Goal: Task Accomplishment & Management: Use online tool/utility

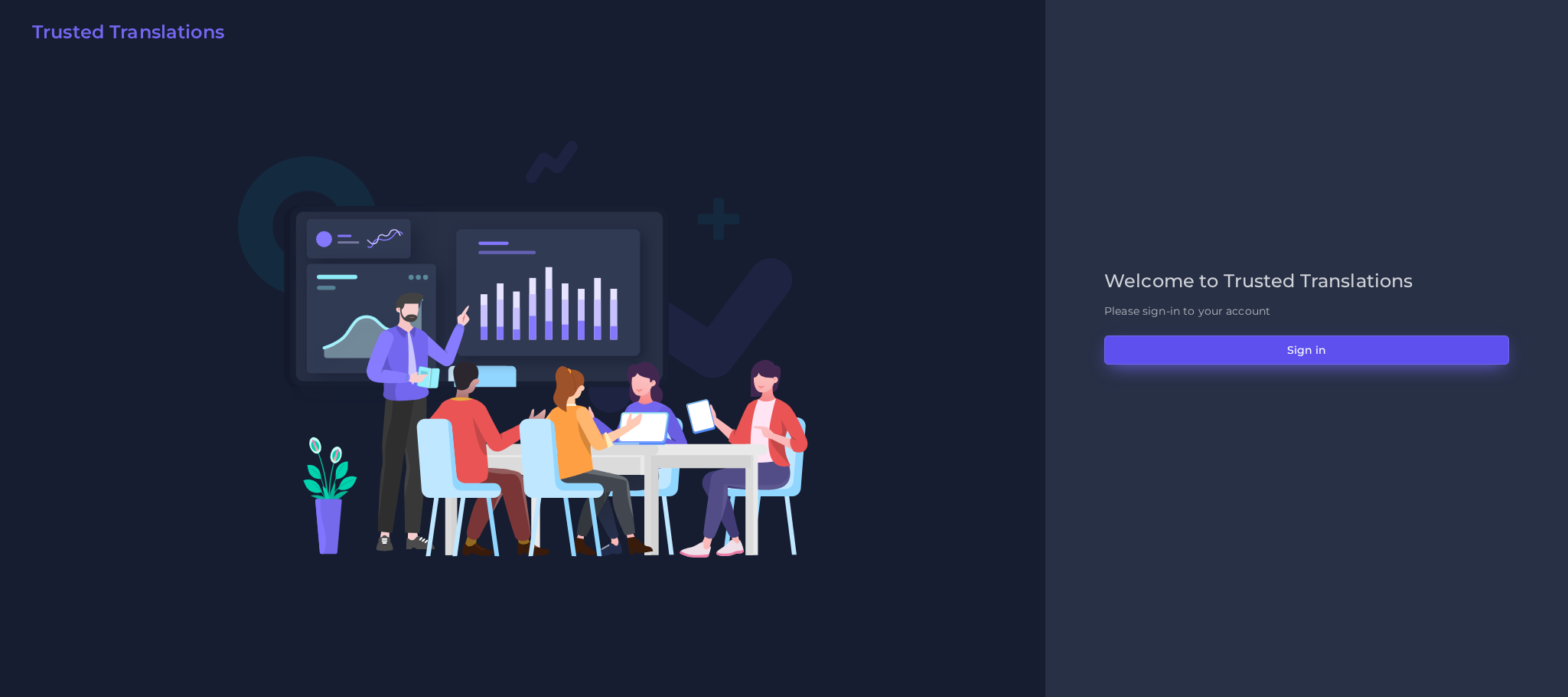
click at [1155, 343] on button "Sign in" at bounding box center [1307, 349] width 405 height 29
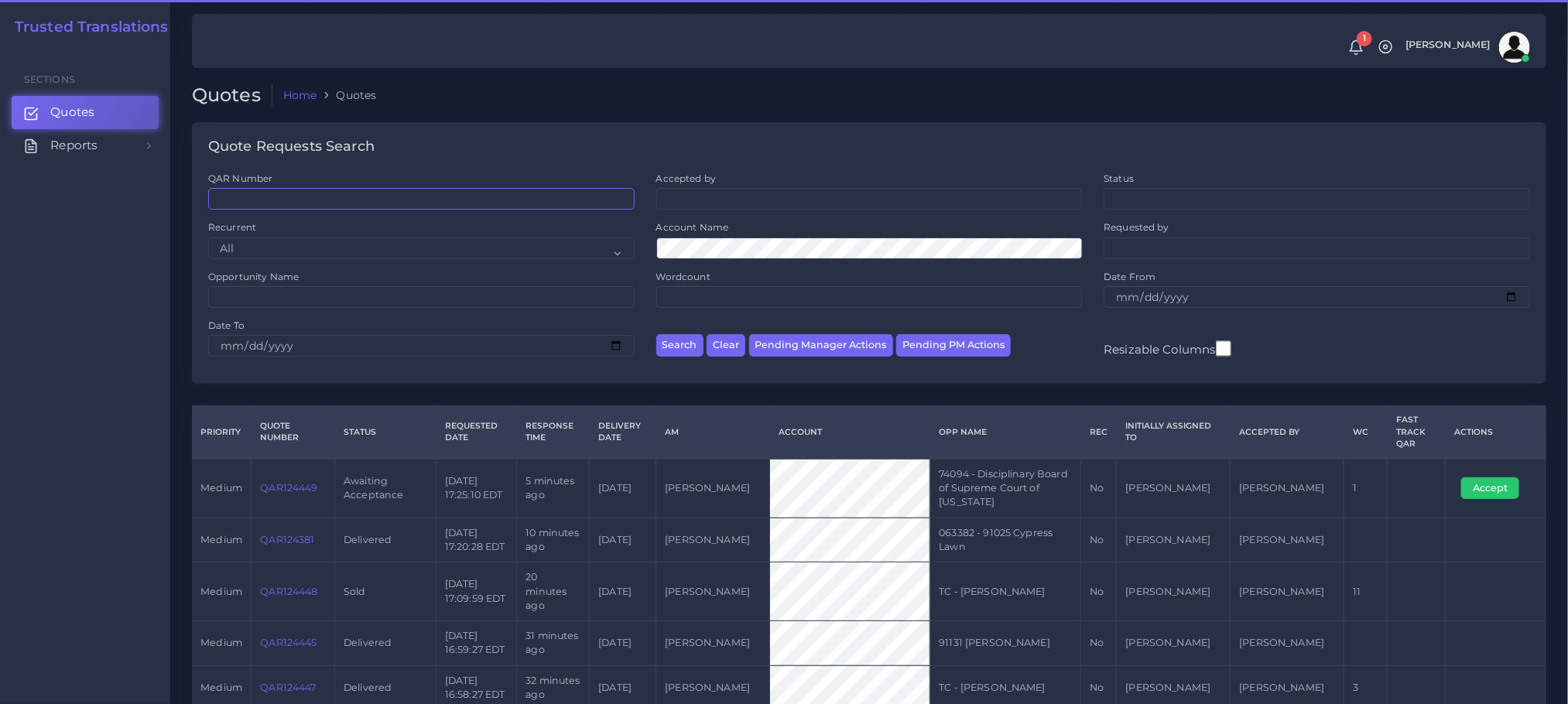
click at [333, 193] on input "QAR Number" at bounding box center [421, 199] width 426 height 22
paste input "QAR124425"
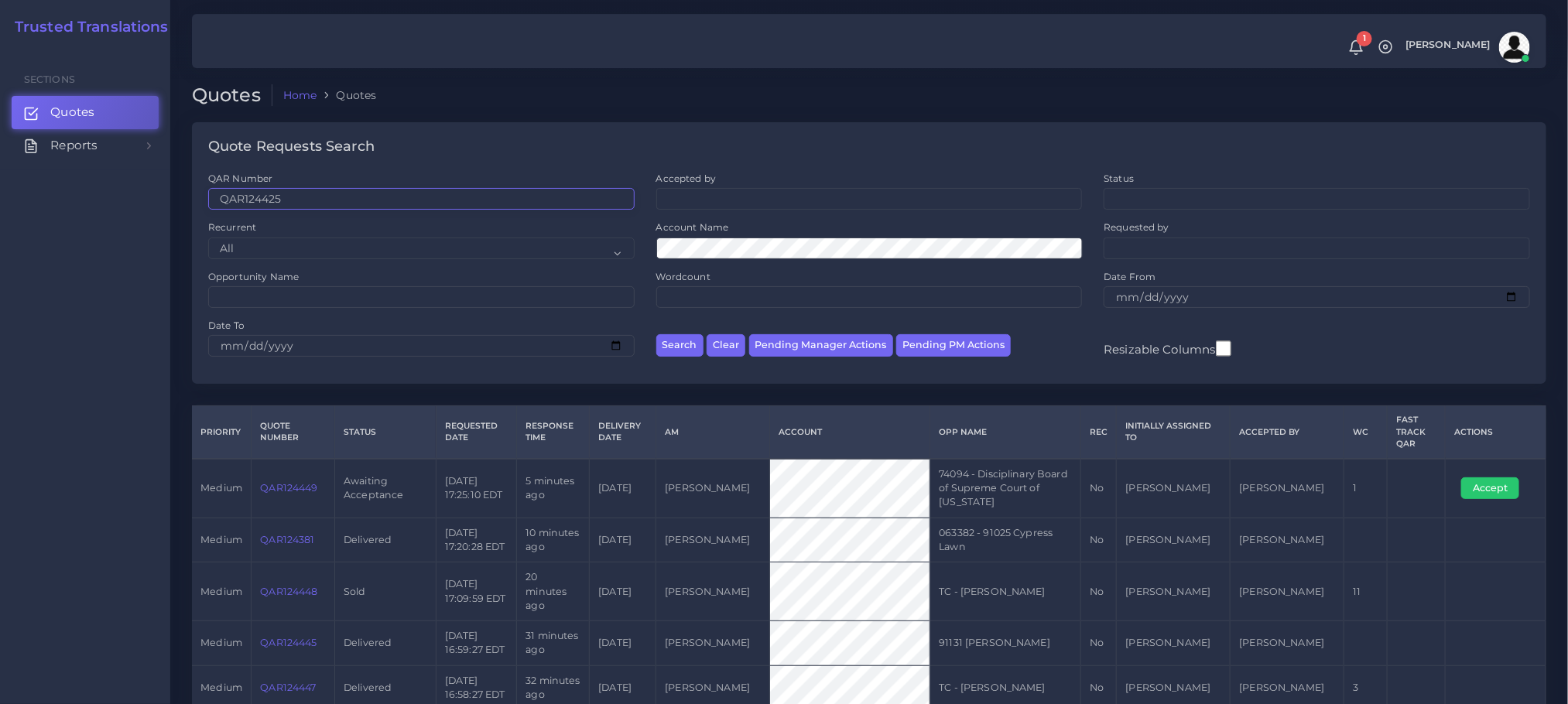
type input "QAR124425"
click at [656, 335] on button "Search" at bounding box center [679, 345] width 47 height 22
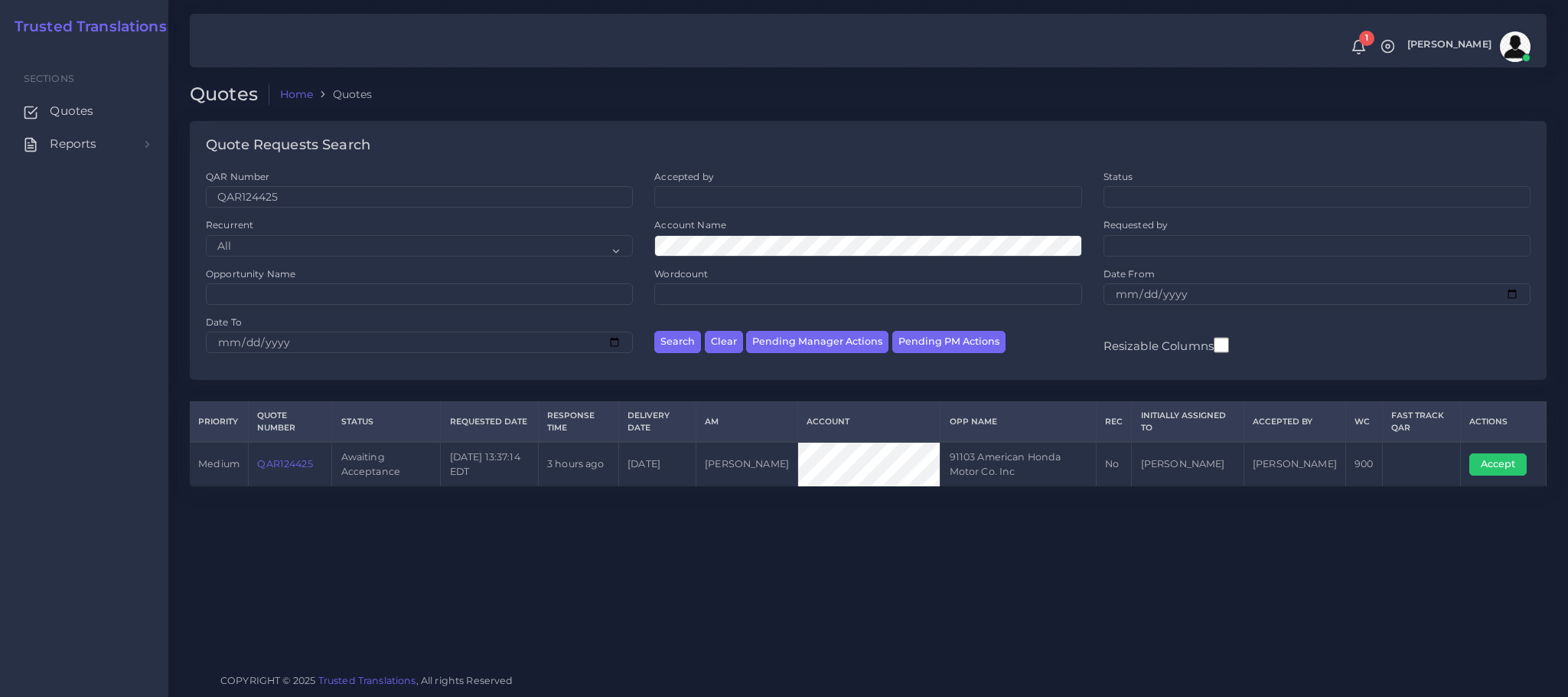
click at [286, 462] on link "QAR124425" at bounding box center [284, 464] width 55 height 12
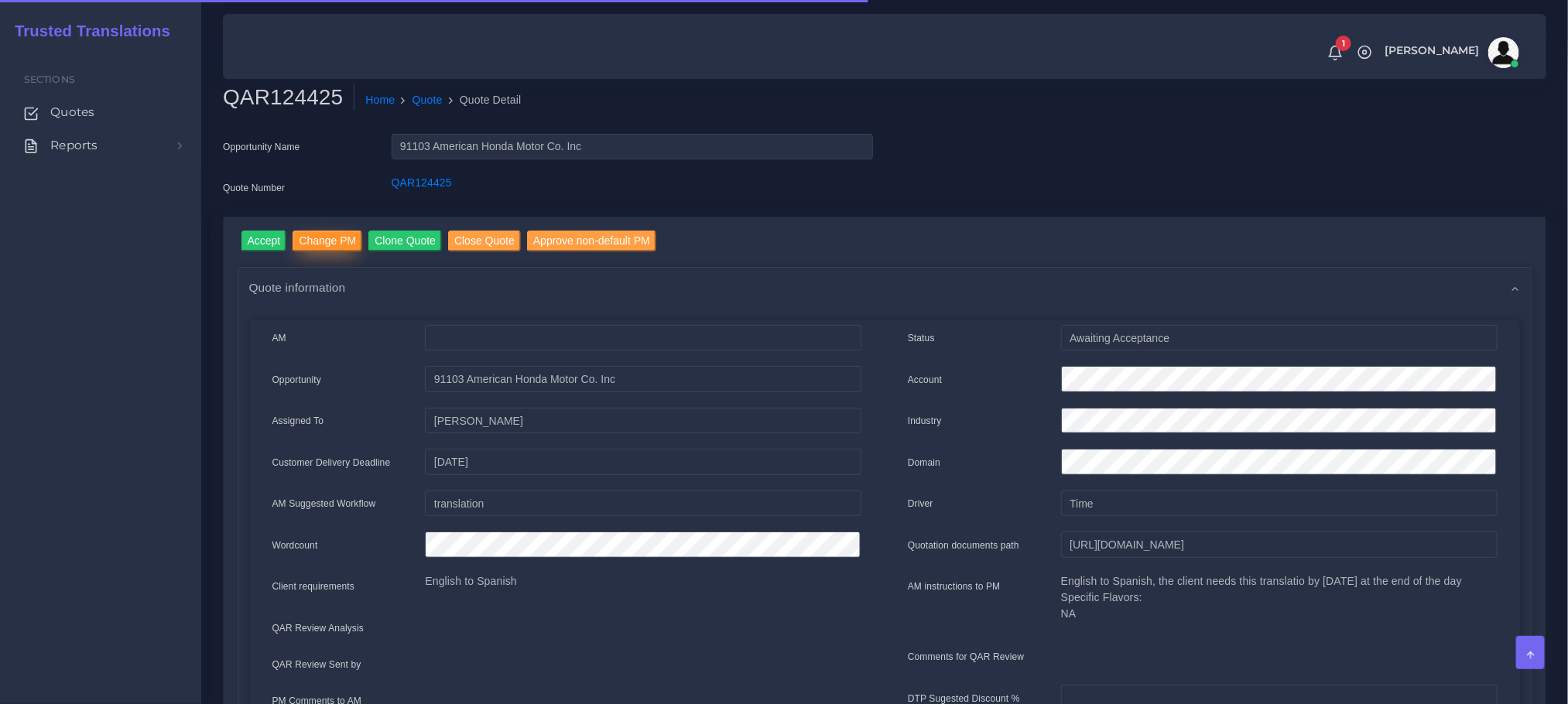
click at [326, 235] on input "Change PM" at bounding box center [327, 240] width 70 height 21
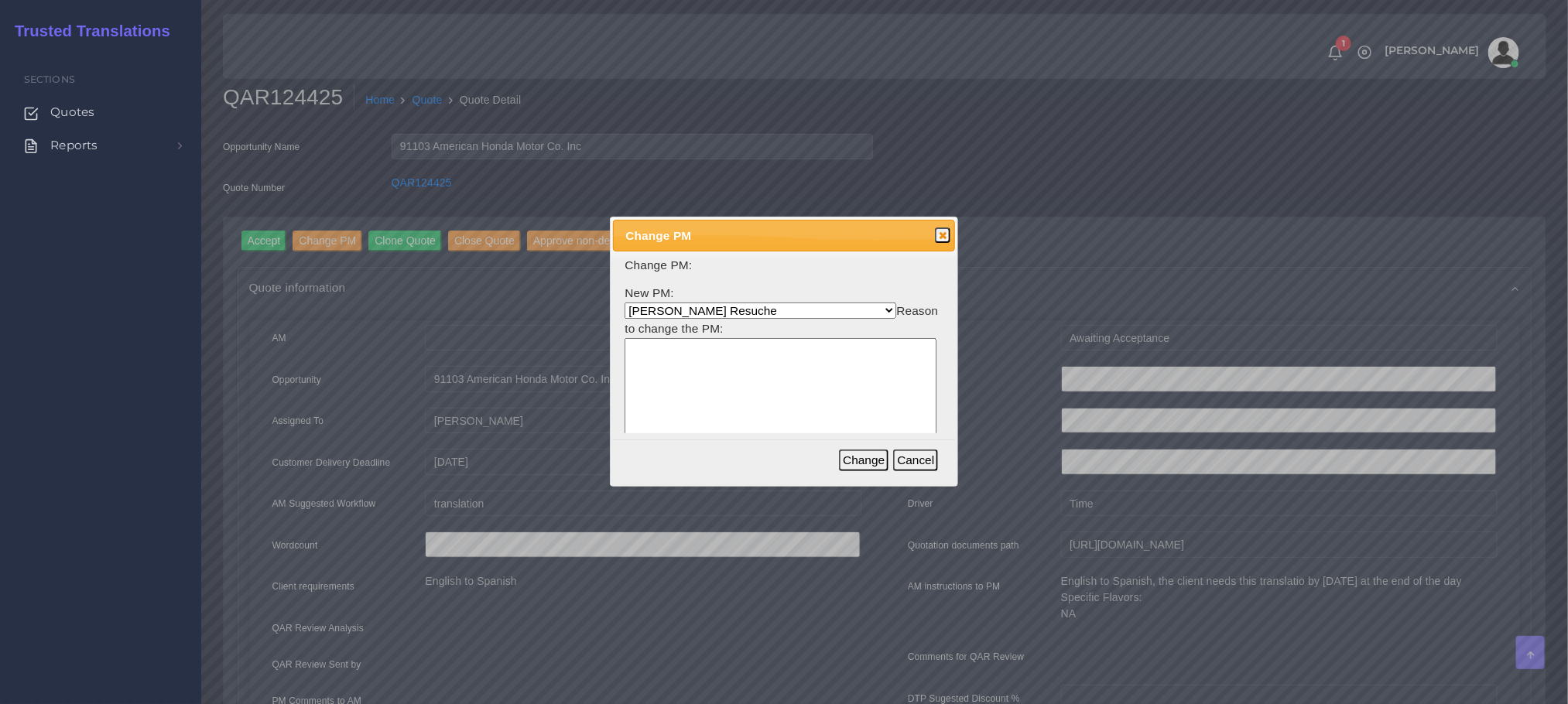
click at [683, 309] on select "Aldana Resuche Ana Whitby PM Beatriz Lacerda Dana Rossi Diego Leotta Gabriela S…" at bounding box center [760, 310] width 271 height 17
select select "53965373-4c25-f79f-28c7-55e5c69548ea"
click at [625, 302] on select "Aldana Resuche Ana Whitby PM Beatriz Lacerda Dana Rossi Diego Leotta Gabriela S…" at bounding box center [760, 310] width 271 height 17
click at [685, 400] on textarea at bounding box center [780, 412] width 312 height 148
type textarea "Bea is busy"
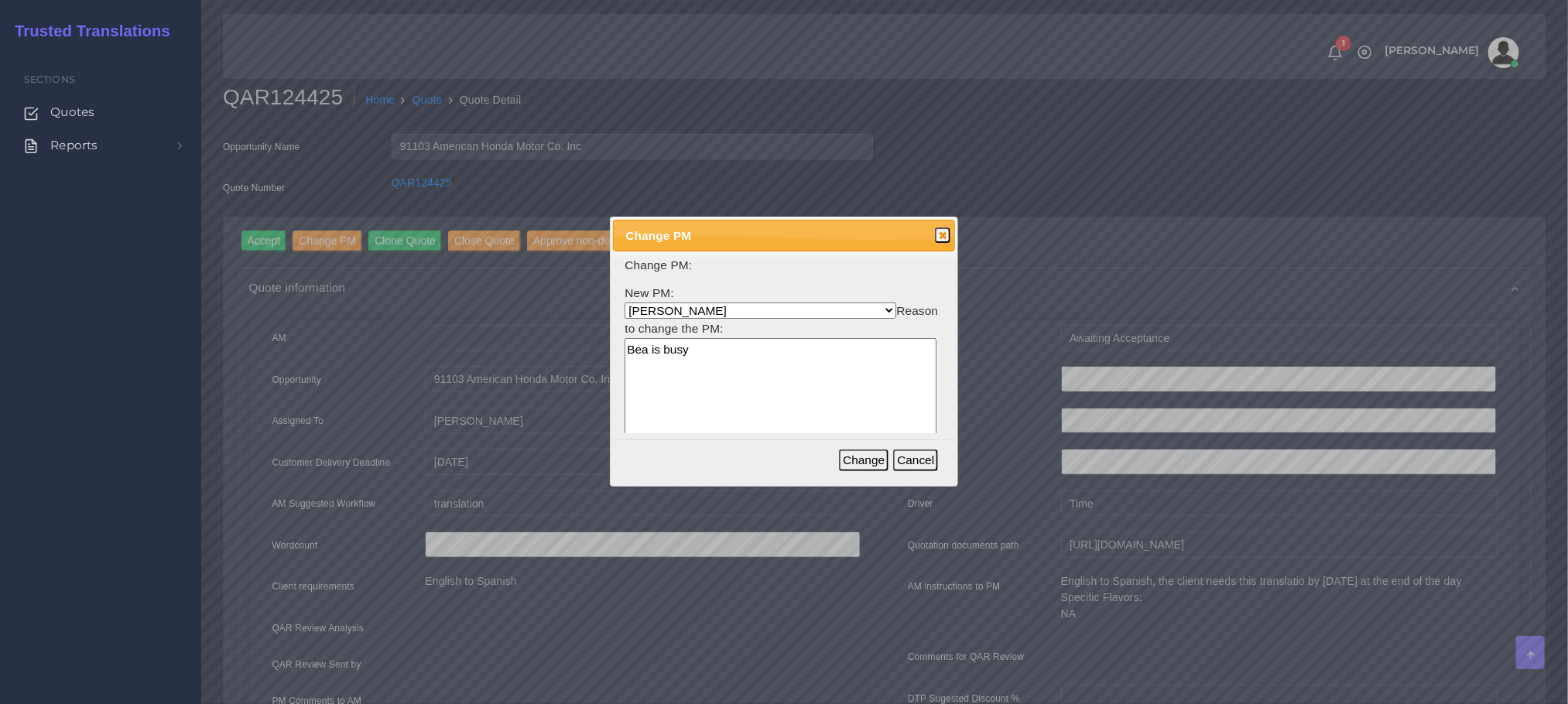
click at [866, 472] on div "Change Cancel" at bounding box center [890, 460] width 104 height 33
click at [864, 462] on button "Change" at bounding box center [863, 460] width 49 height 22
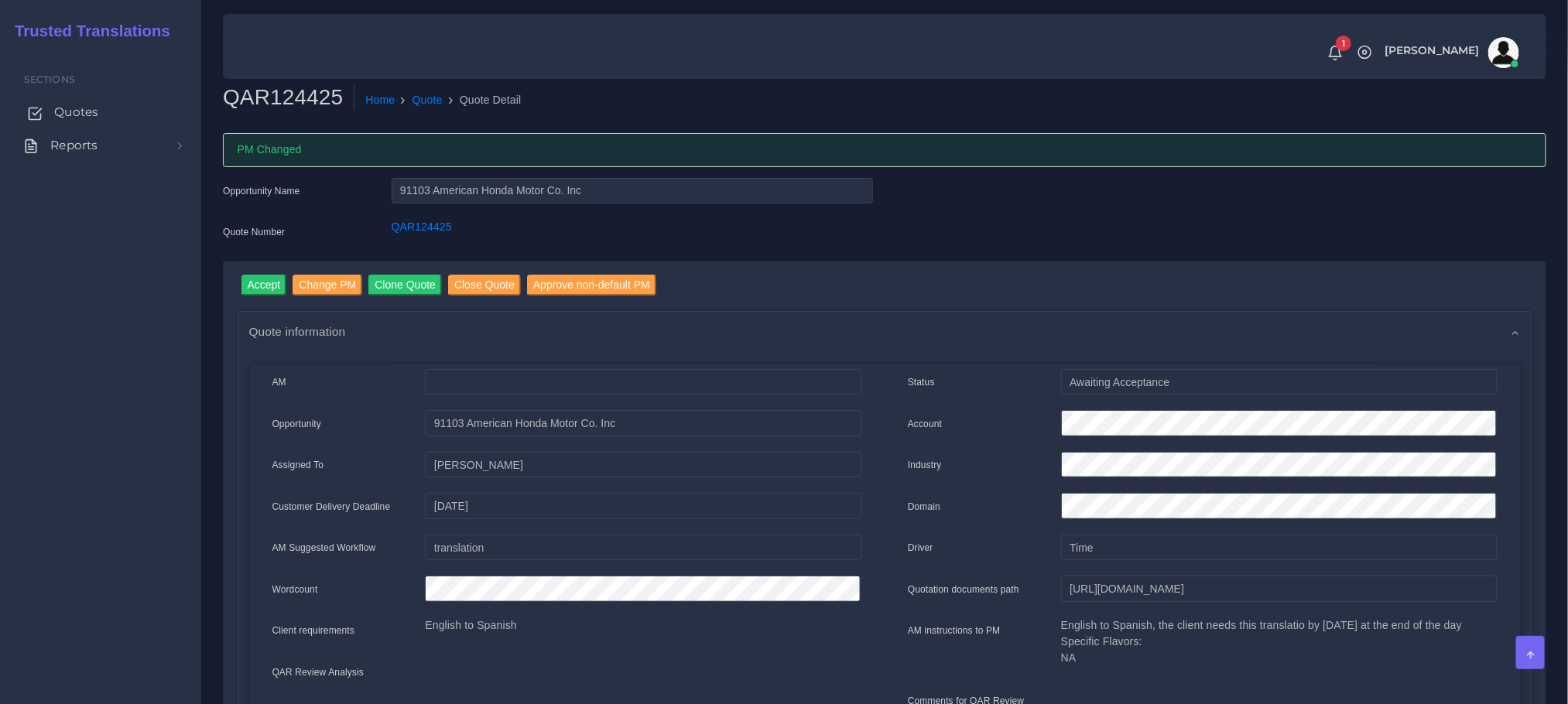
click at [80, 109] on span "Quotes" at bounding box center [76, 112] width 44 height 17
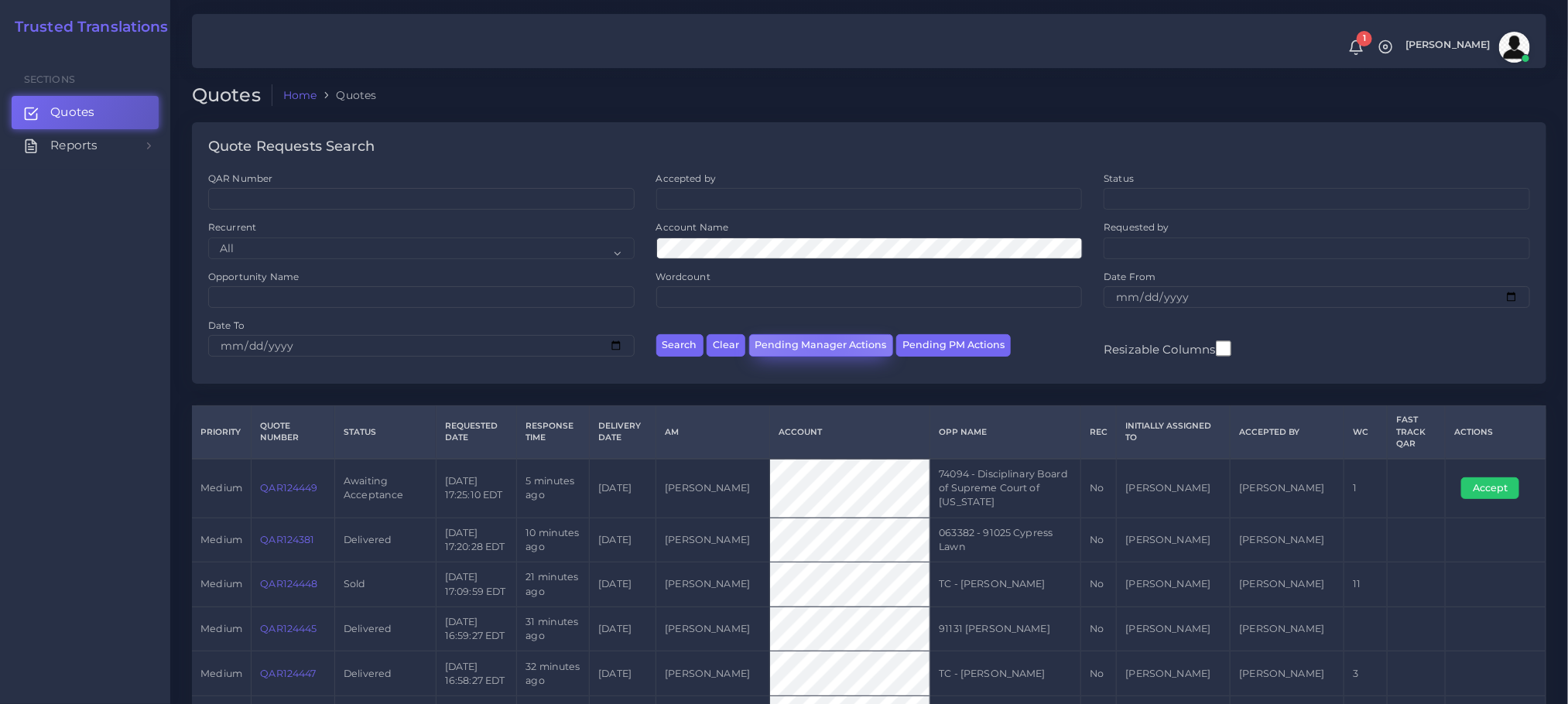
click at [827, 341] on button "Pending Manager Actions" at bounding box center [821, 345] width 144 height 22
select select "awaiting_manager_initial_review"
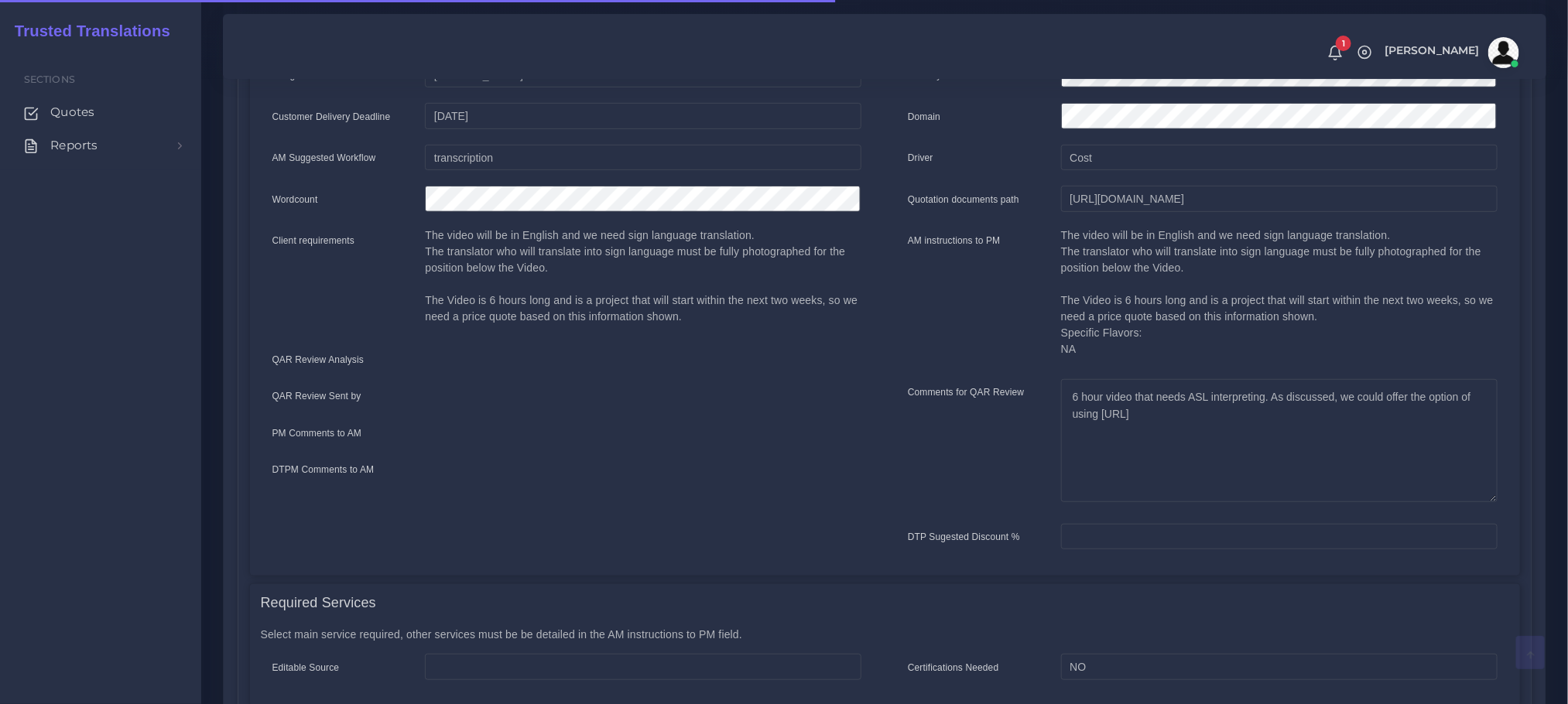
scroll to position [348, 0]
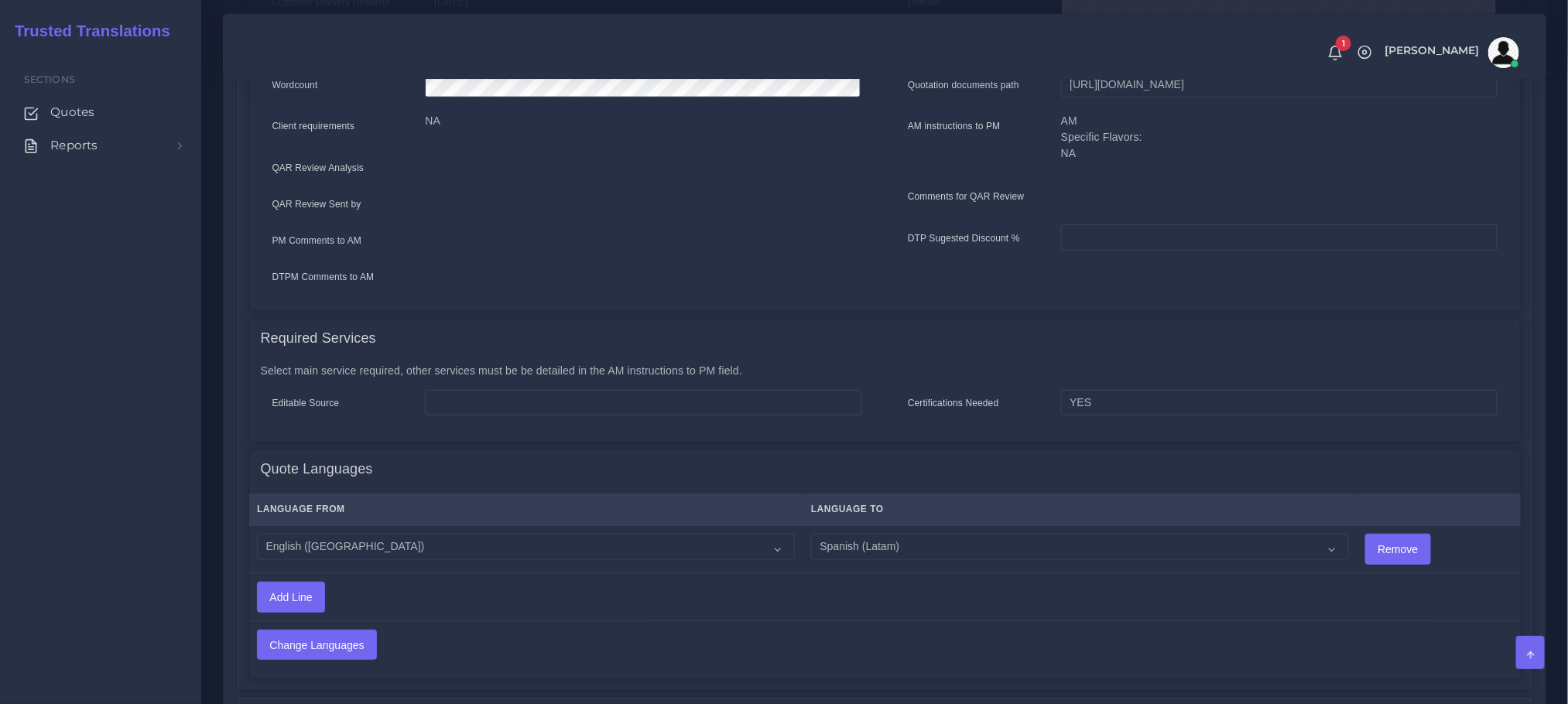
scroll to position [114, 0]
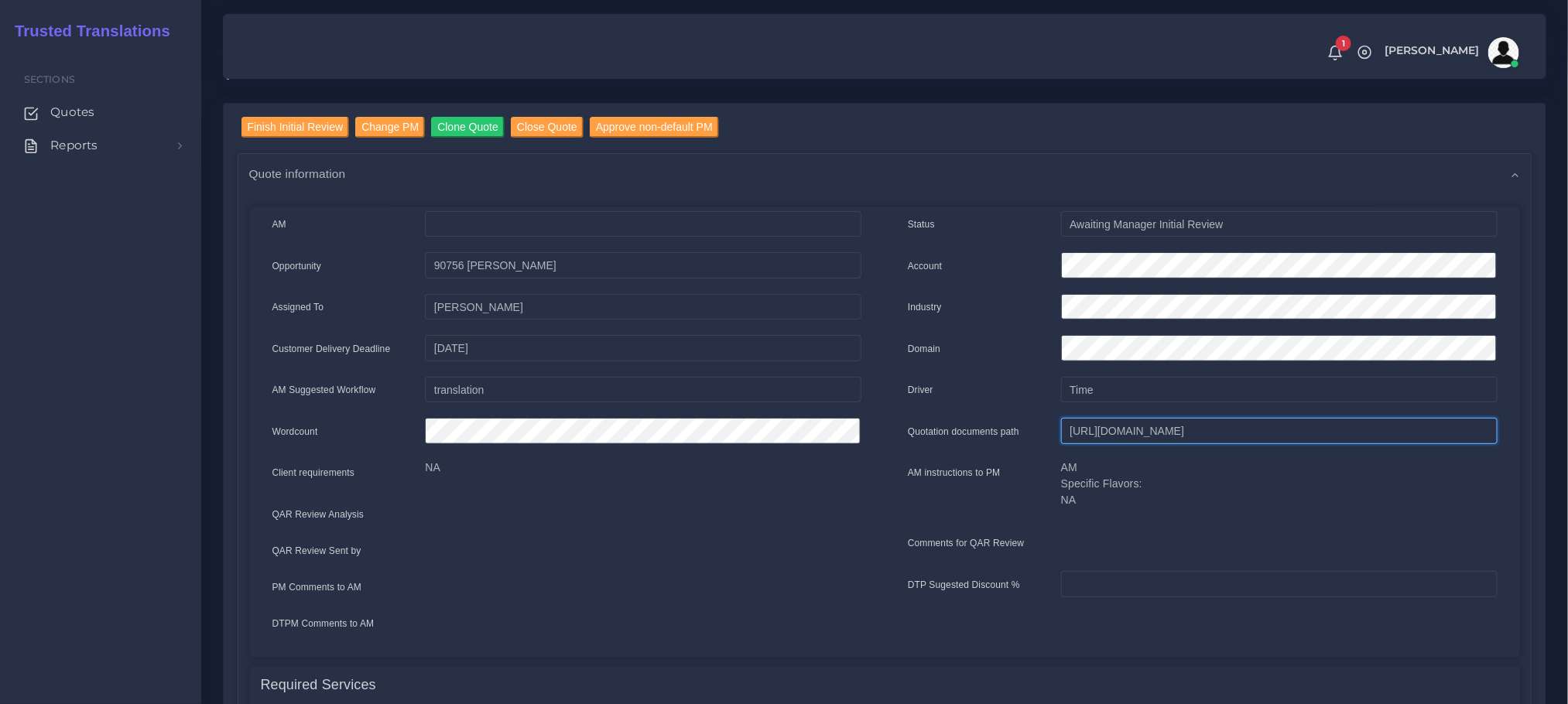
click at [1134, 430] on input "[URL][DOMAIN_NAME]" at bounding box center [1279, 431] width 436 height 27
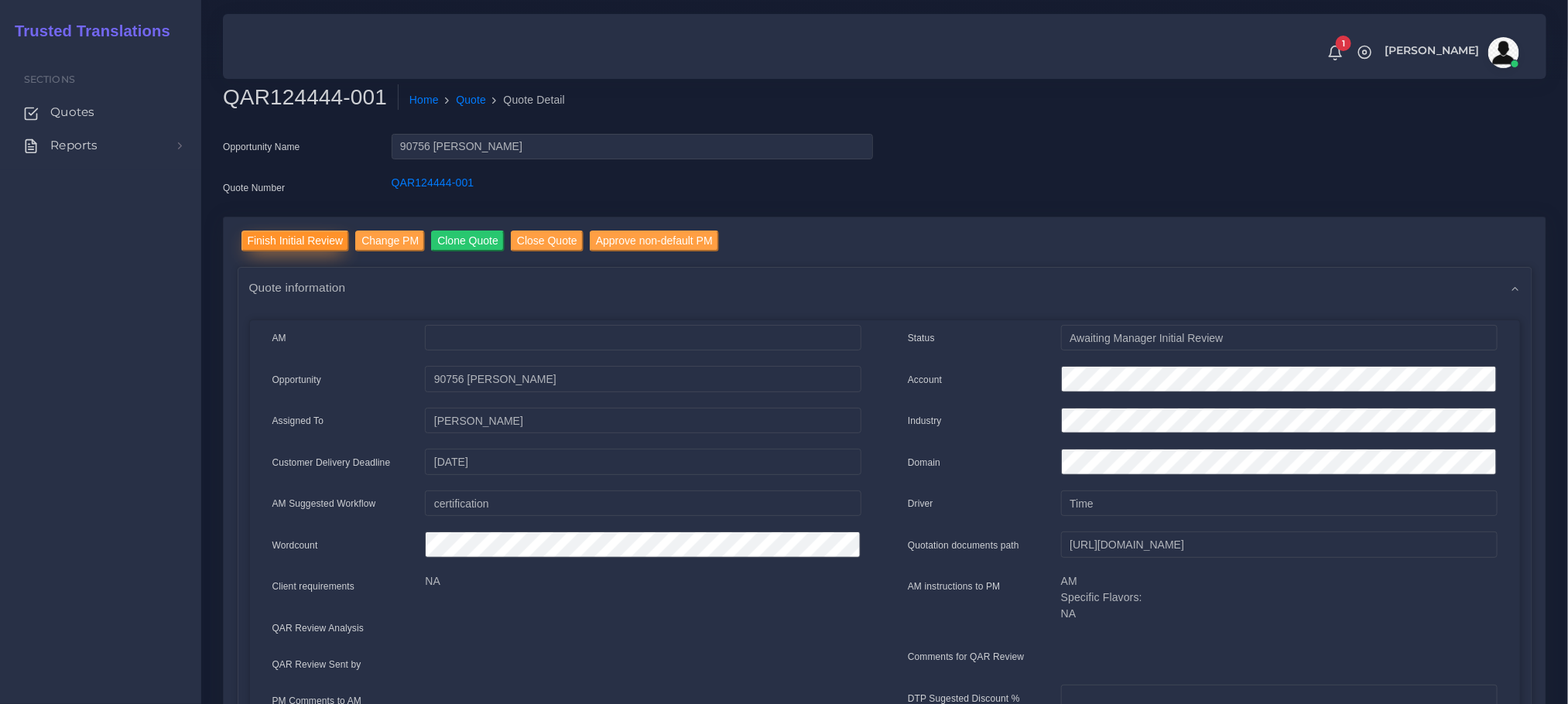
click at [291, 237] on input "Finish Initial Review" at bounding box center [296, 240] width 108 height 21
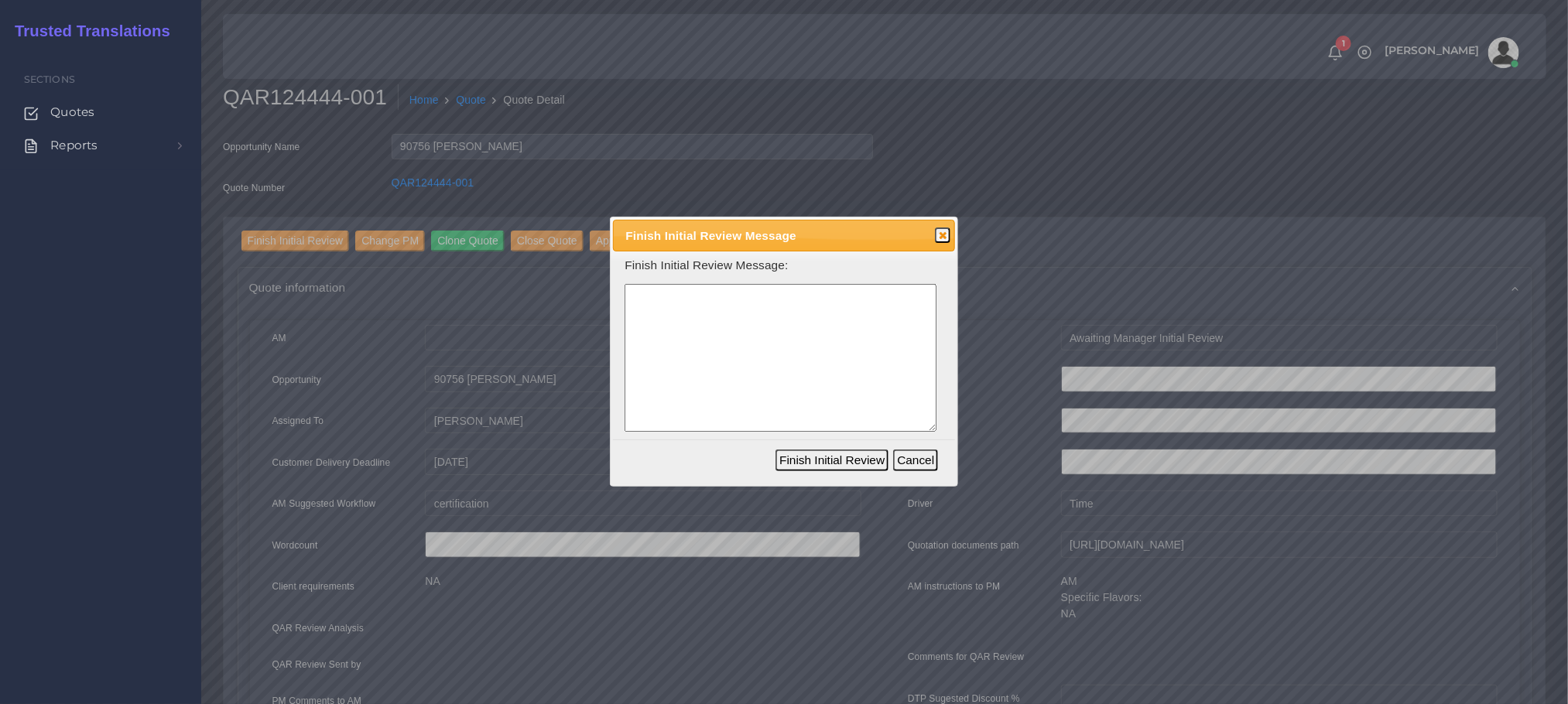
click at [662, 353] on textarea at bounding box center [780, 358] width 312 height 148
type textarea "[PERSON_NAME] care in PDF and Ms [PERSON_NAME]. The PDF was made in PPT."
click at [806, 462] on button "Finish Initial Review" at bounding box center [832, 460] width 113 height 22
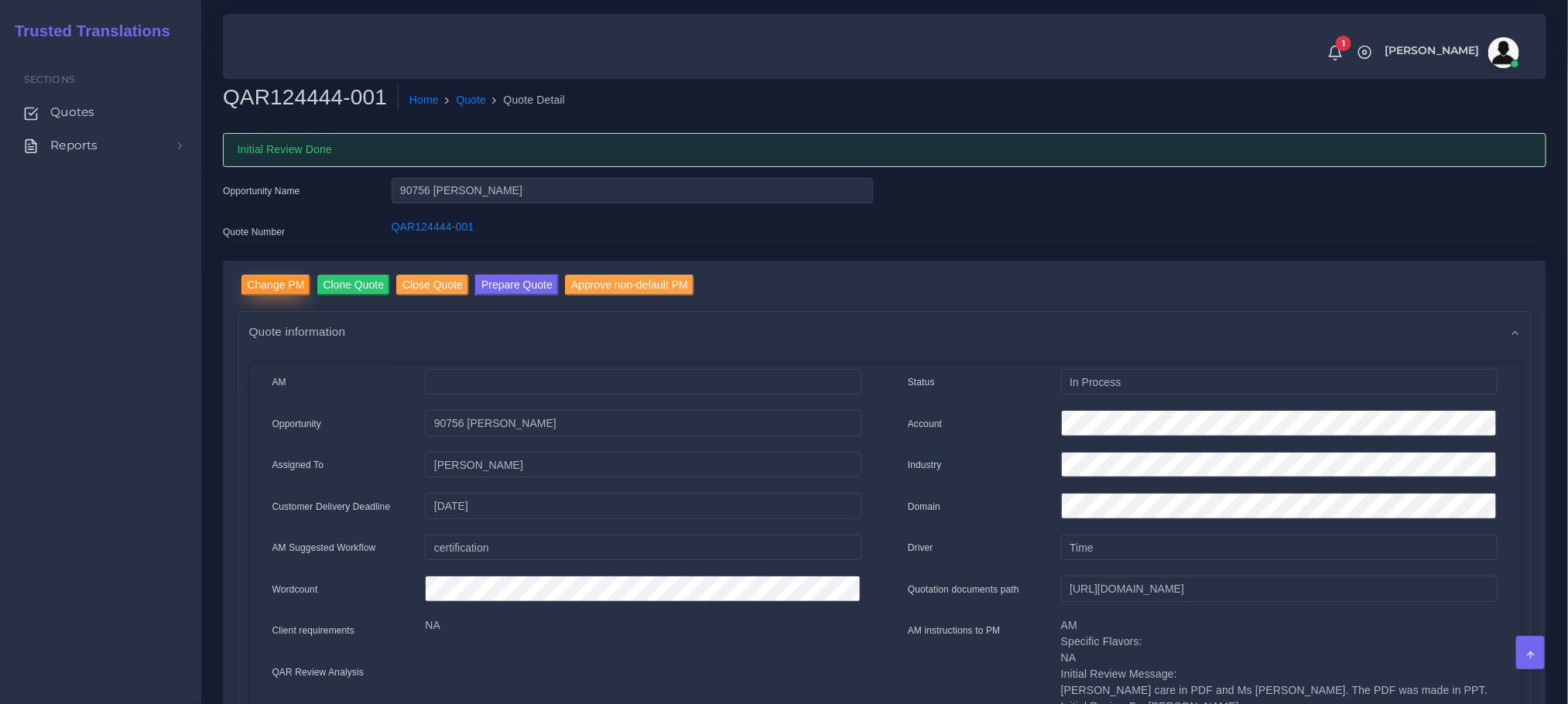
click at [272, 286] on input "Change PM" at bounding box center [276, 285] width 70 height 21
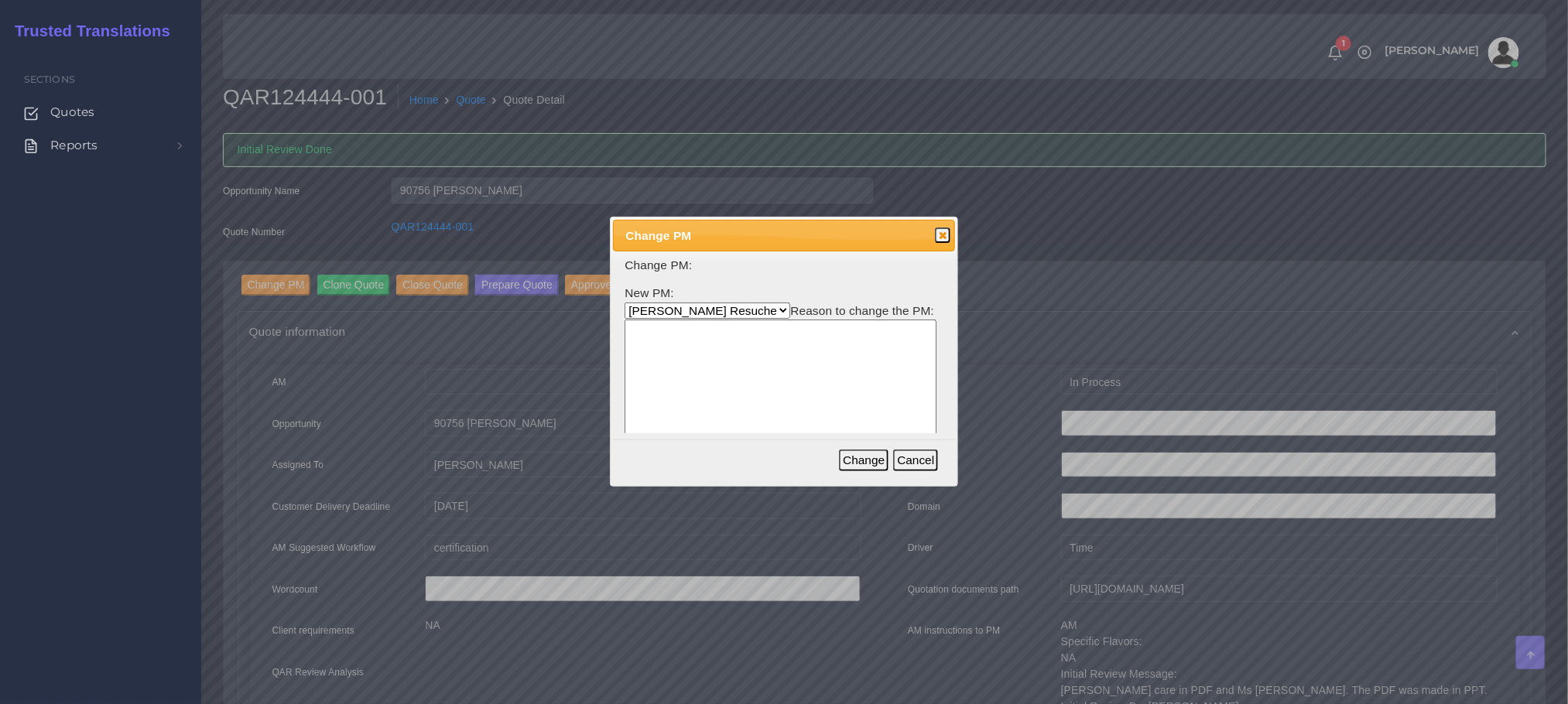
click at [685, 312] on select "Aldana Resuche Ana Whitby PM Beatriz Lacerda Dana Rossi Diego Leotta Gabriela S…" at bounding box center [707, 310] width 166 height 17
select select "53965373-4c25-f79f-28c7-55e5c69548ea"
click at [625, 302] on select "Aldana Resuche Ana Whitby PM Beatriz Lacerda Dana Rossi Diego Leotta Gabriela S…" at bounding box center [707, 310] width 166 height 17
click at [780, 390] on textarea at bounding box center [780, 394] width 312 height 148
type textarea "Free PM"
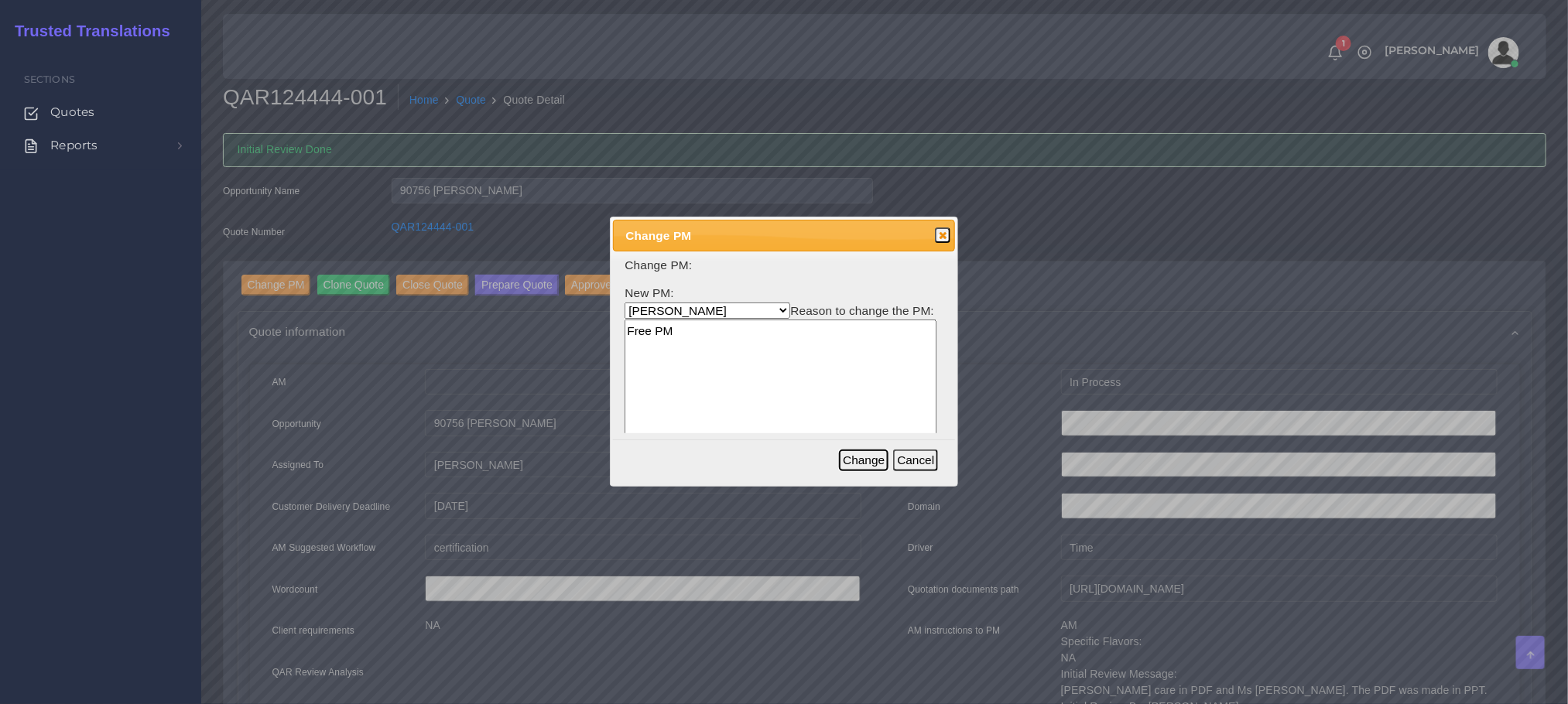
click at [871, 464] on button "Change" at bounding box center [863, 460] width 49 height 22
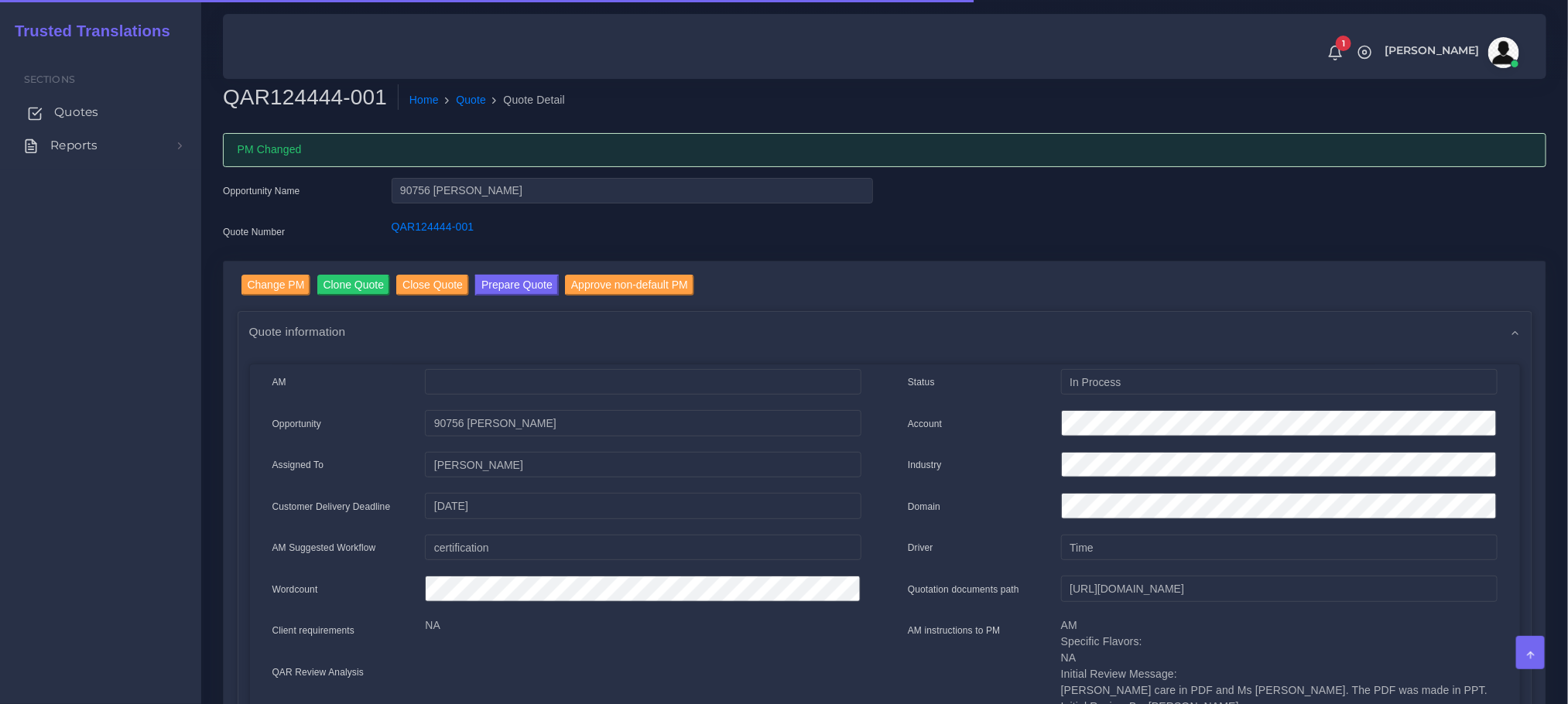
click at [70, 112] on span "Quotes" at bounding box center [76, 112] width 44 height 17
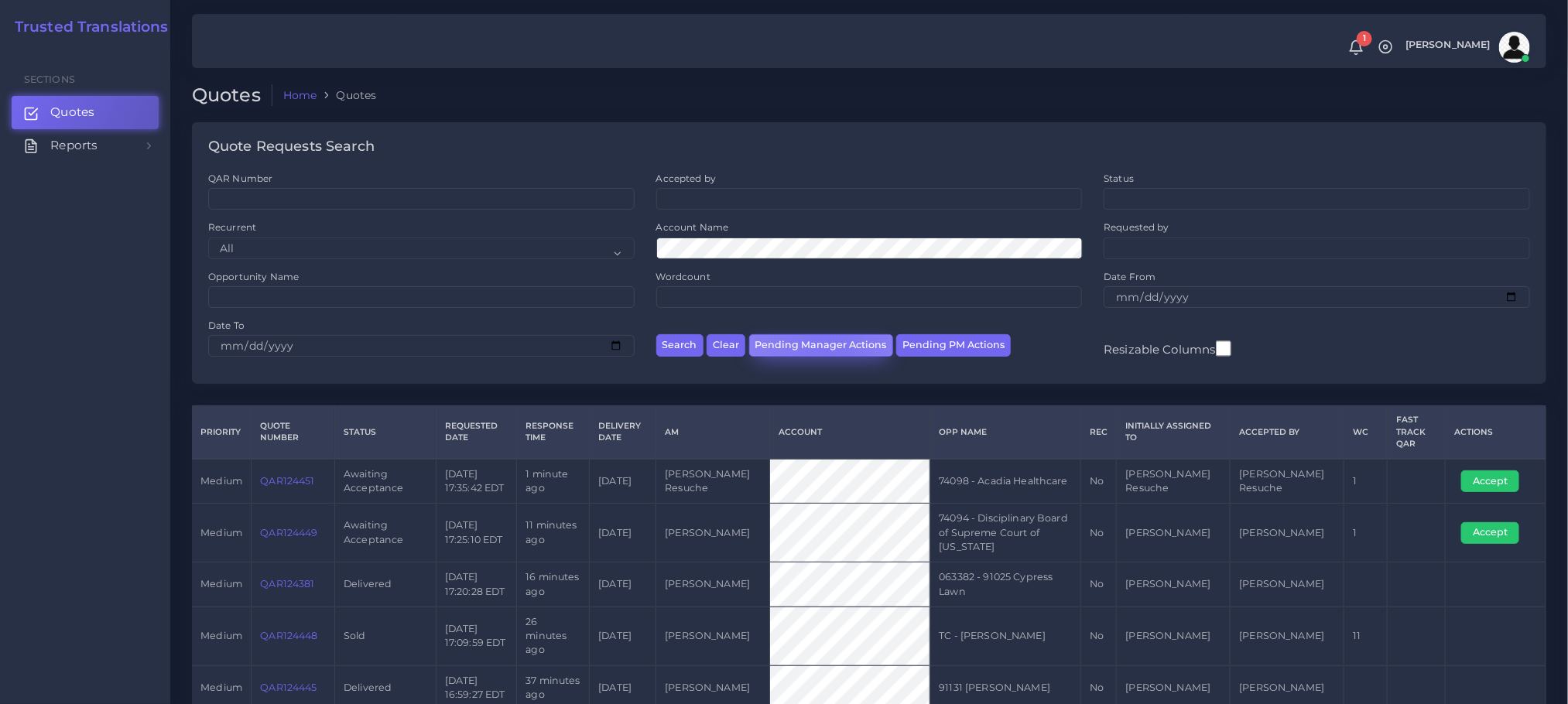
click at [829, 354] on button "Pending Manager Actions" at bounding box center [821, 345] width 144 height 22
select select "awaiting_manager_initial_review"
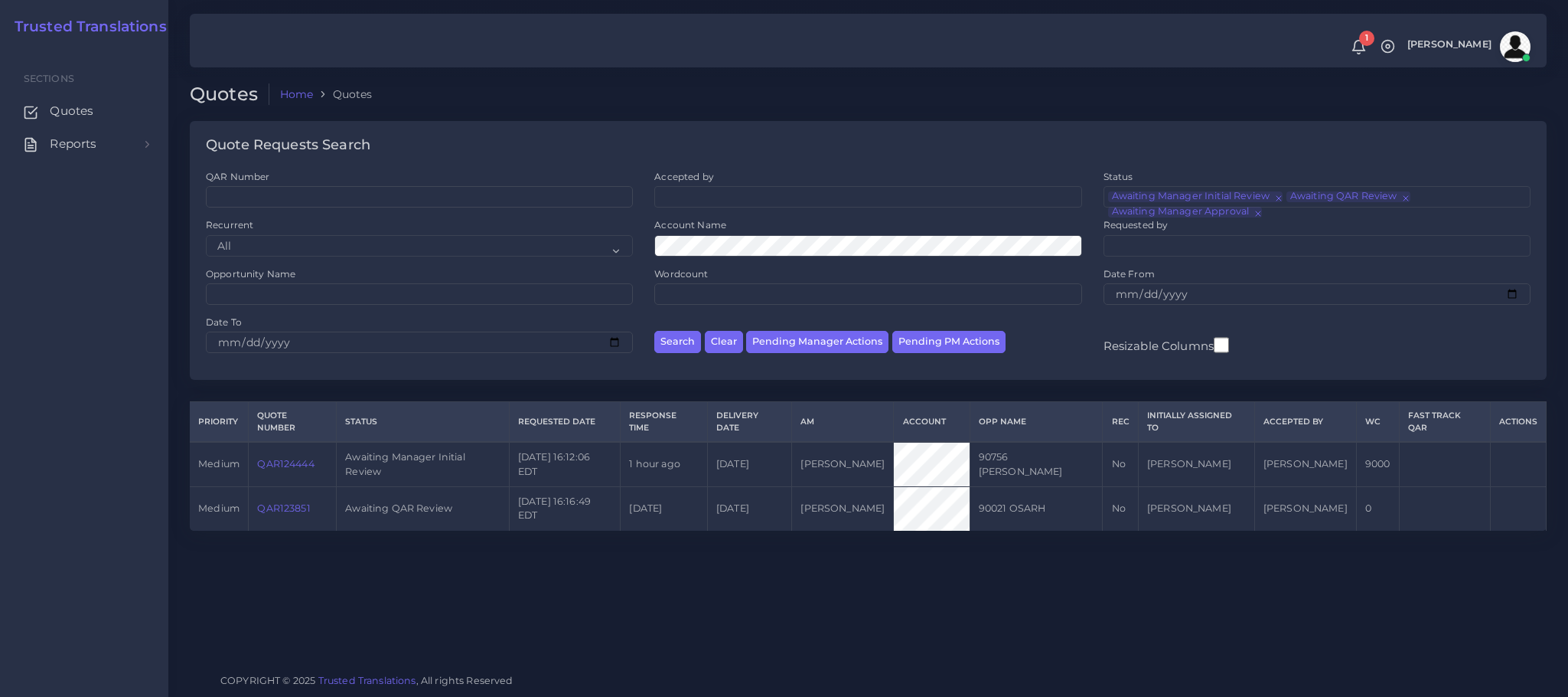
click at [304, 458] on link "QAR124444" at bounding box center [285, 464] width 57 height 12
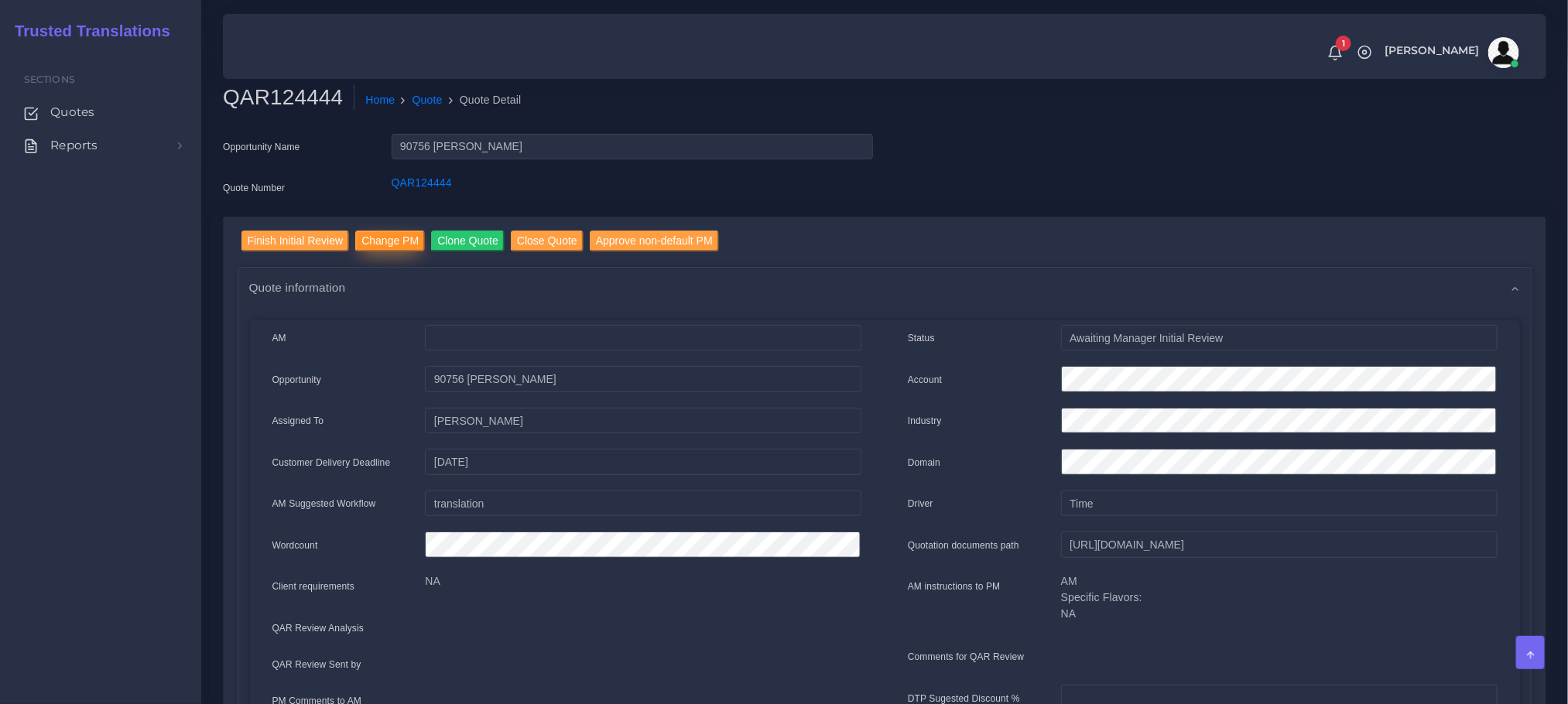
click at [386, 242] on input "Change PM" at bounding box center [391, 240] width 70 height 21
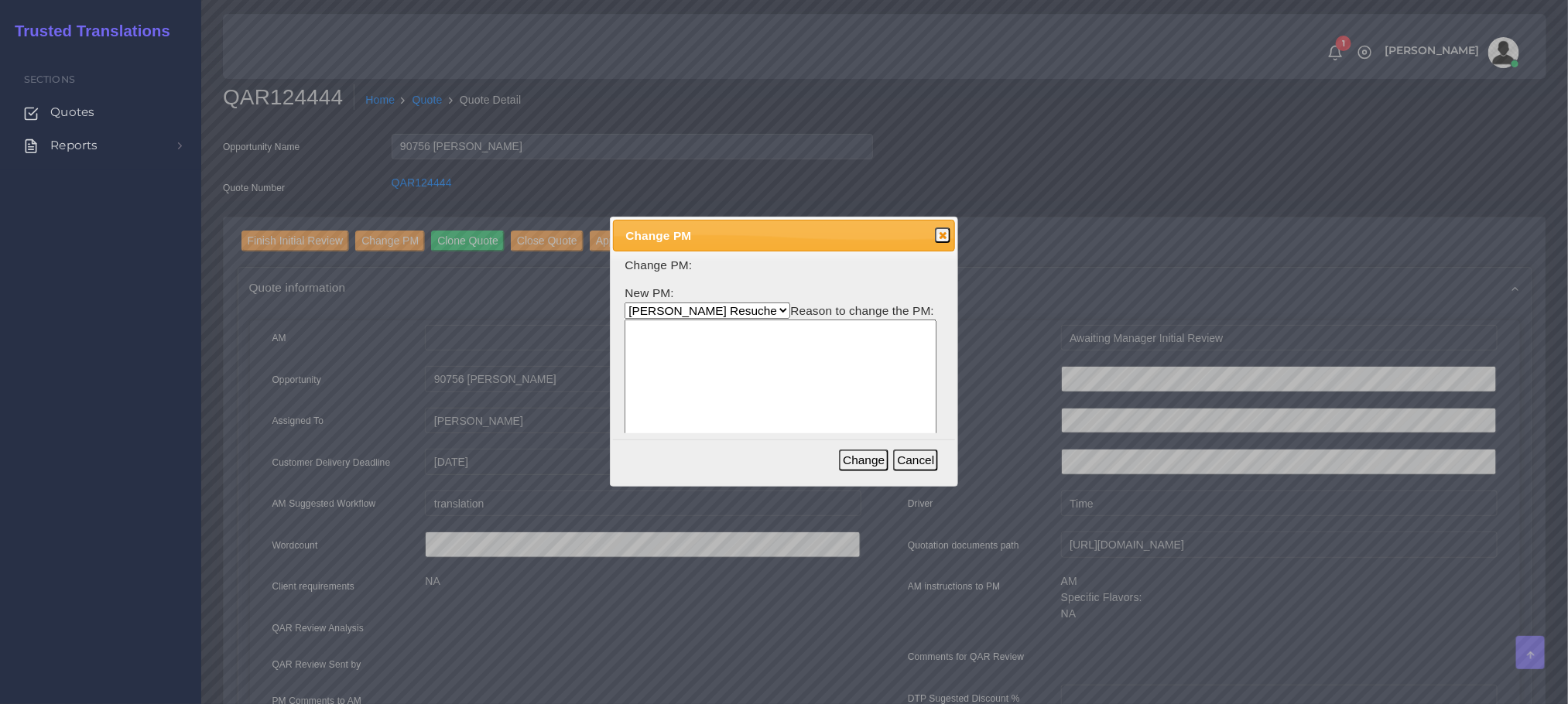
click at [663, 309] on select "Aldana Resuche Ana Whitby PM Beatriz Lacerda Dana Rossi Diego Leotta Gabriela S…" at bounding box center [707, 310] width 166 height 17
select select "53965373-4c25-f79f-28c7-55e5c69548ea"
click at [625, 302] on select "Aldana Resuche Ana Whitby PM Beatriz Lacerda Dana Rossi Diego Leotta Gabriela S…" at bounding box center [707, 310] width 166 height 17
click at [744, 397] on textarea at bounding box center [780, 394] width 312 height 148
type textarea "Free PM"
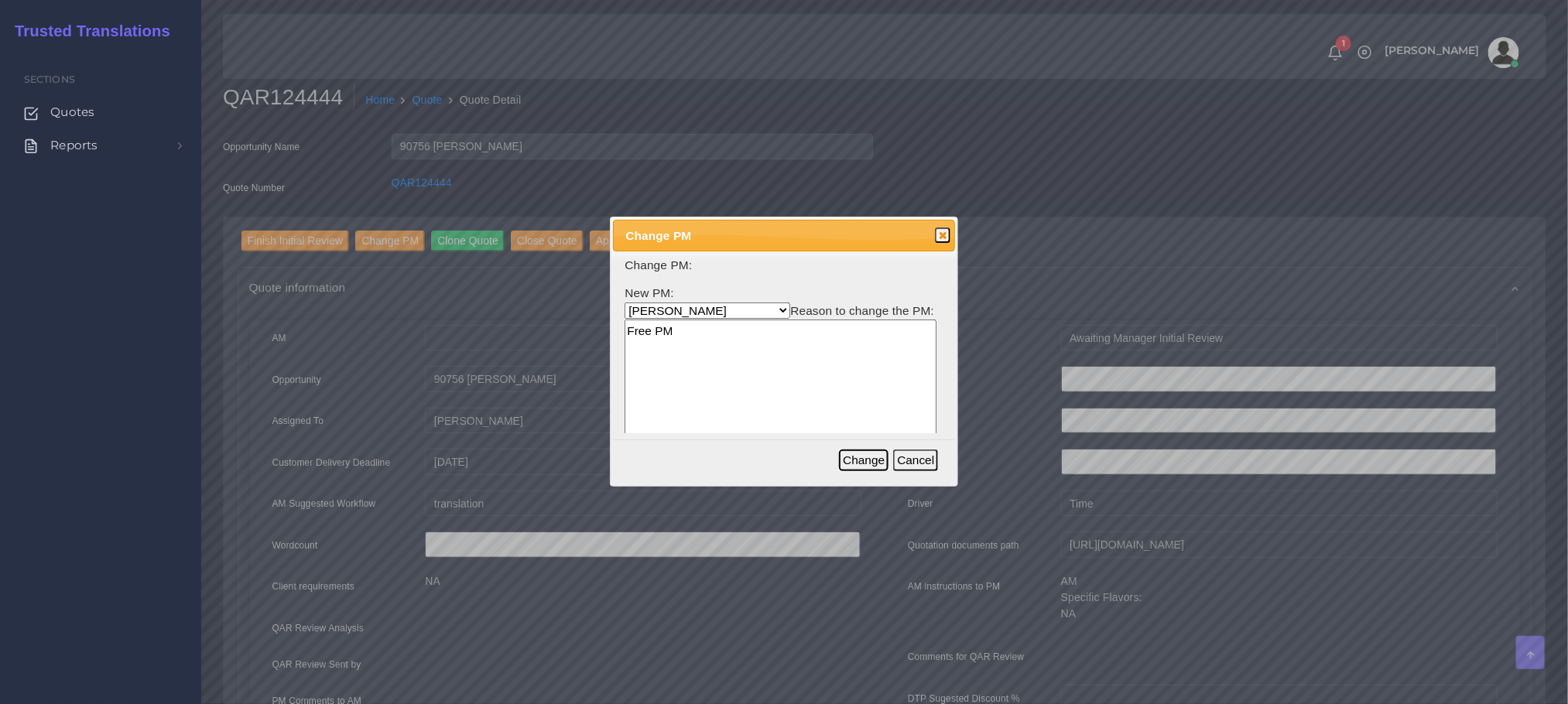
drag, startPoint x: 864, startPoint y: 459, endPoint x: 819, endPoint y: 473, distance: 47.1
click at [864, 458] on button "Change" at bounding box center [863, 460] width 49 height 22
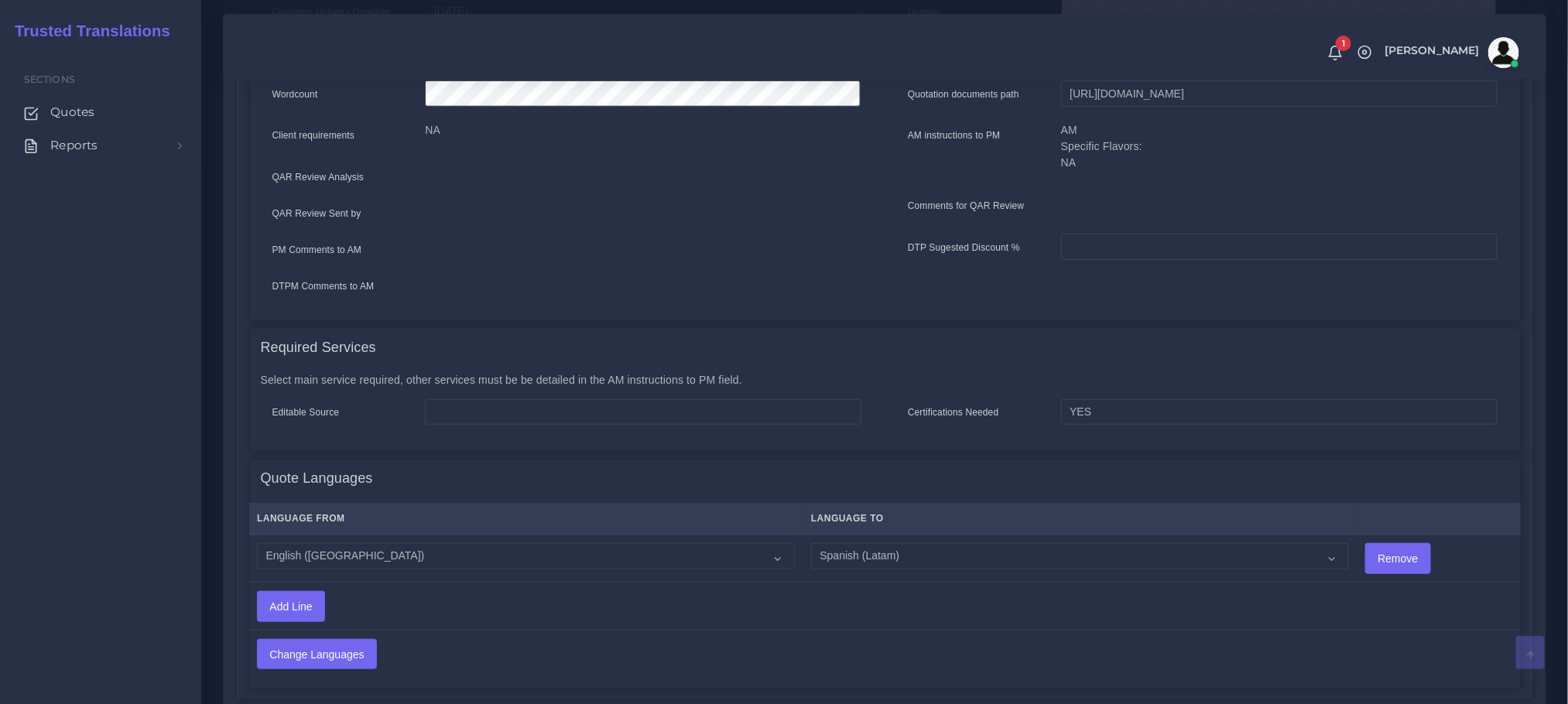
scroll to position [464, 0]
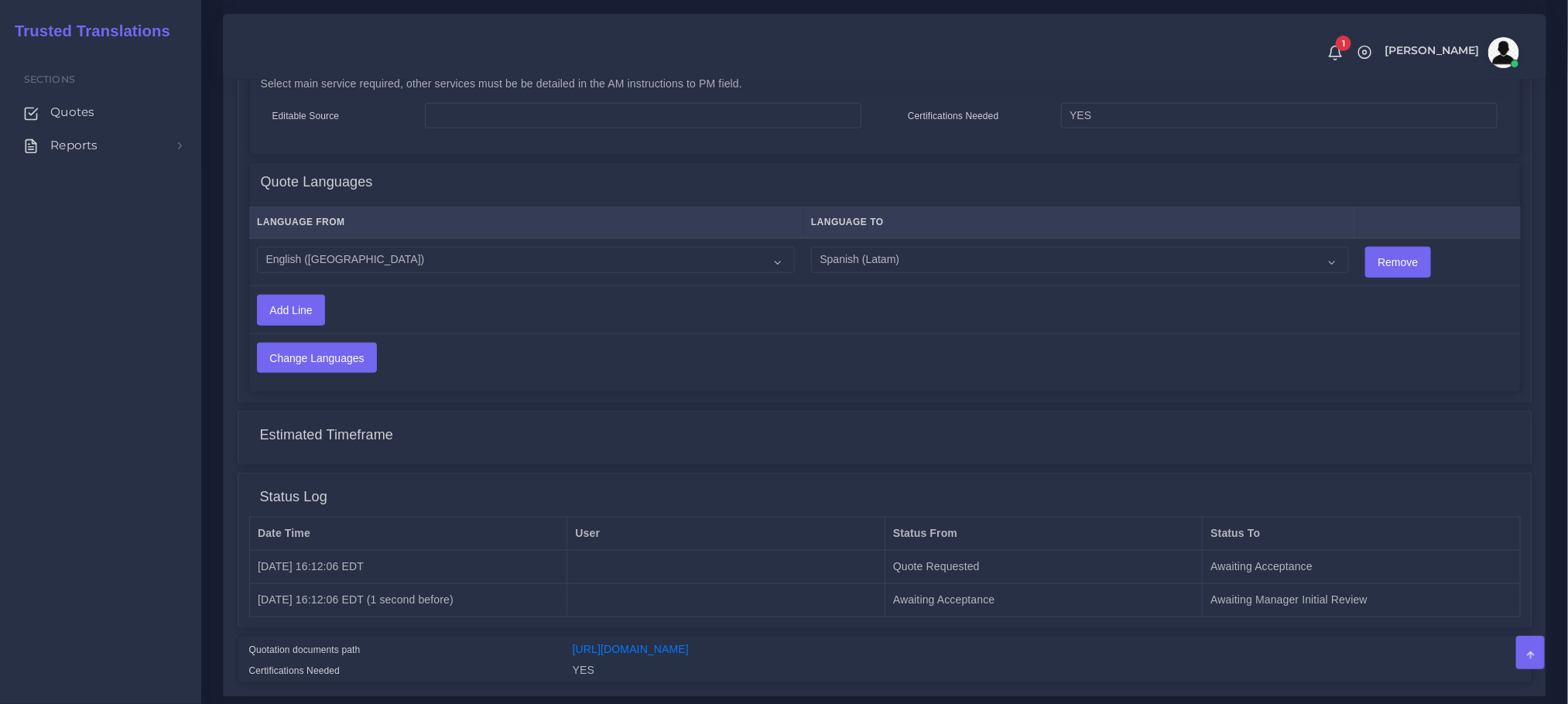
scroll to position [812, 0]
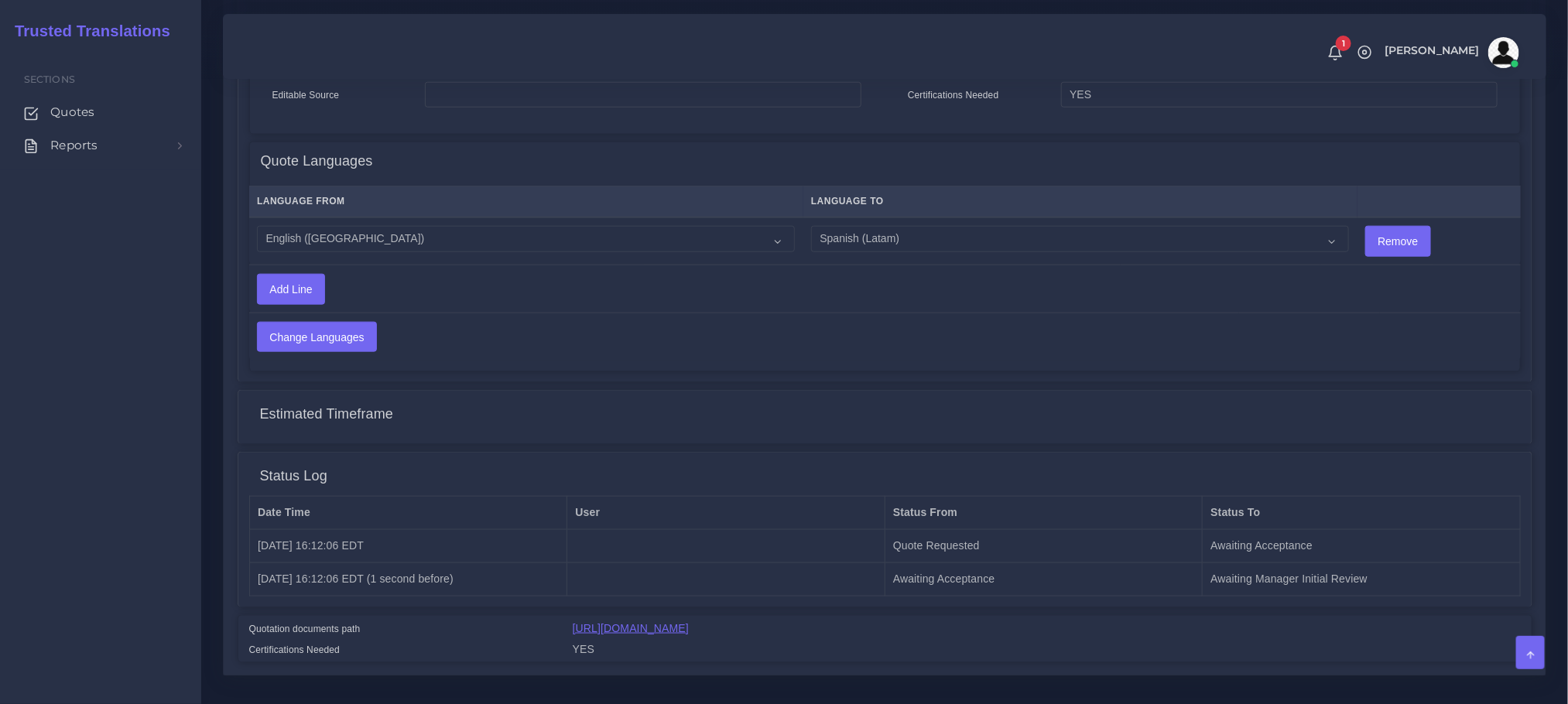
click at [641, 632] on link "[URL][DOMAIN_NAME]" at bounding box center [630, 627] width 116 height 12
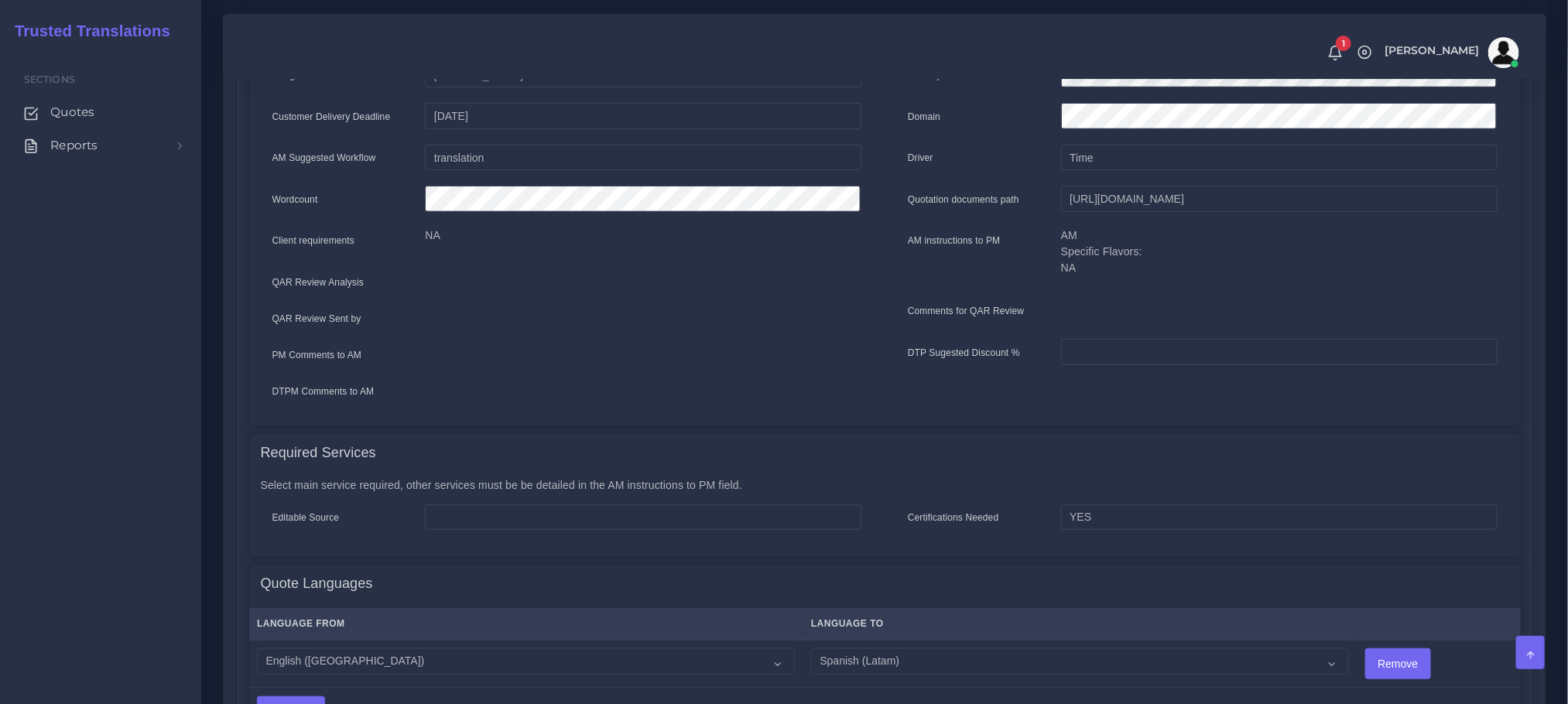
scroll to position [0, 0]
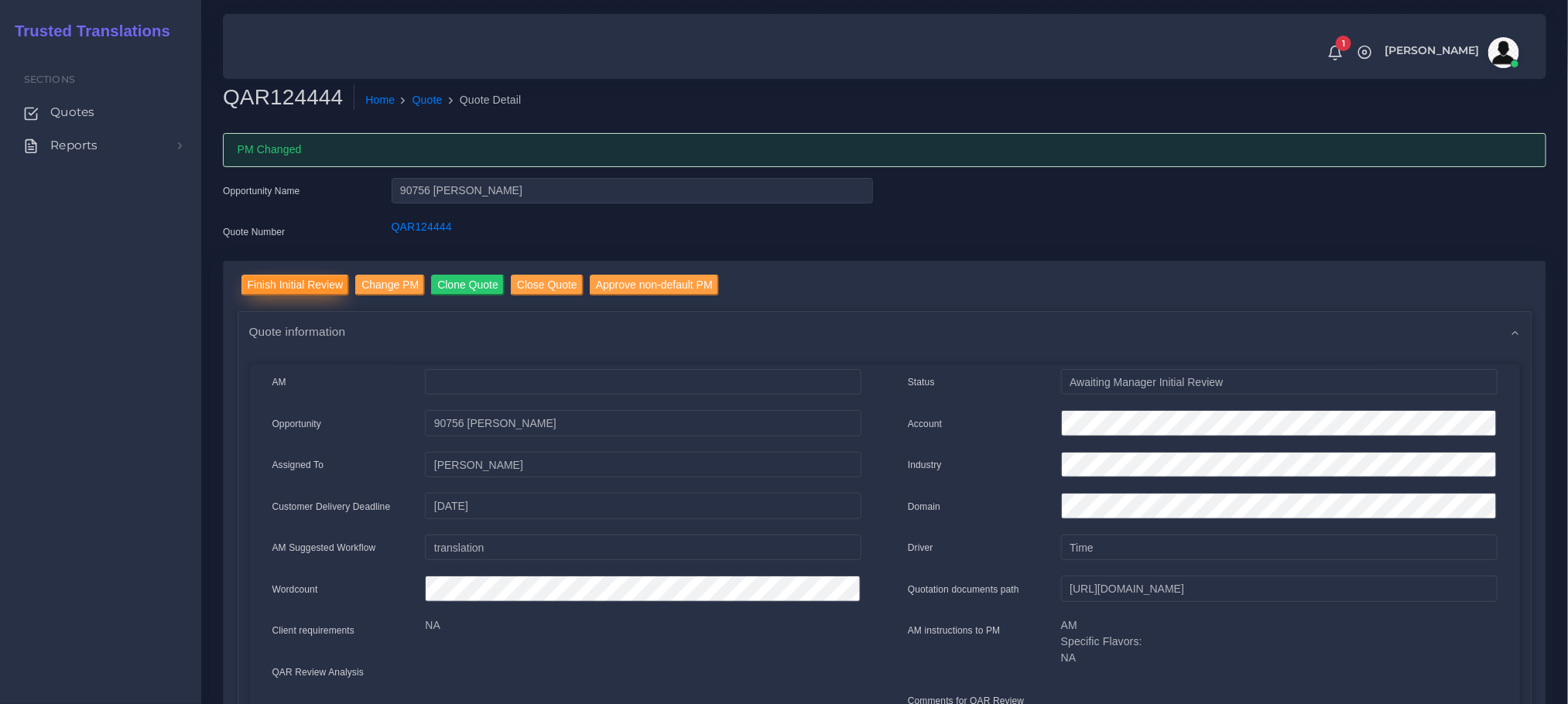
click at [277, 285] on input "Finish Initial Review" at bounding box center [296, 285] width 108 height 21
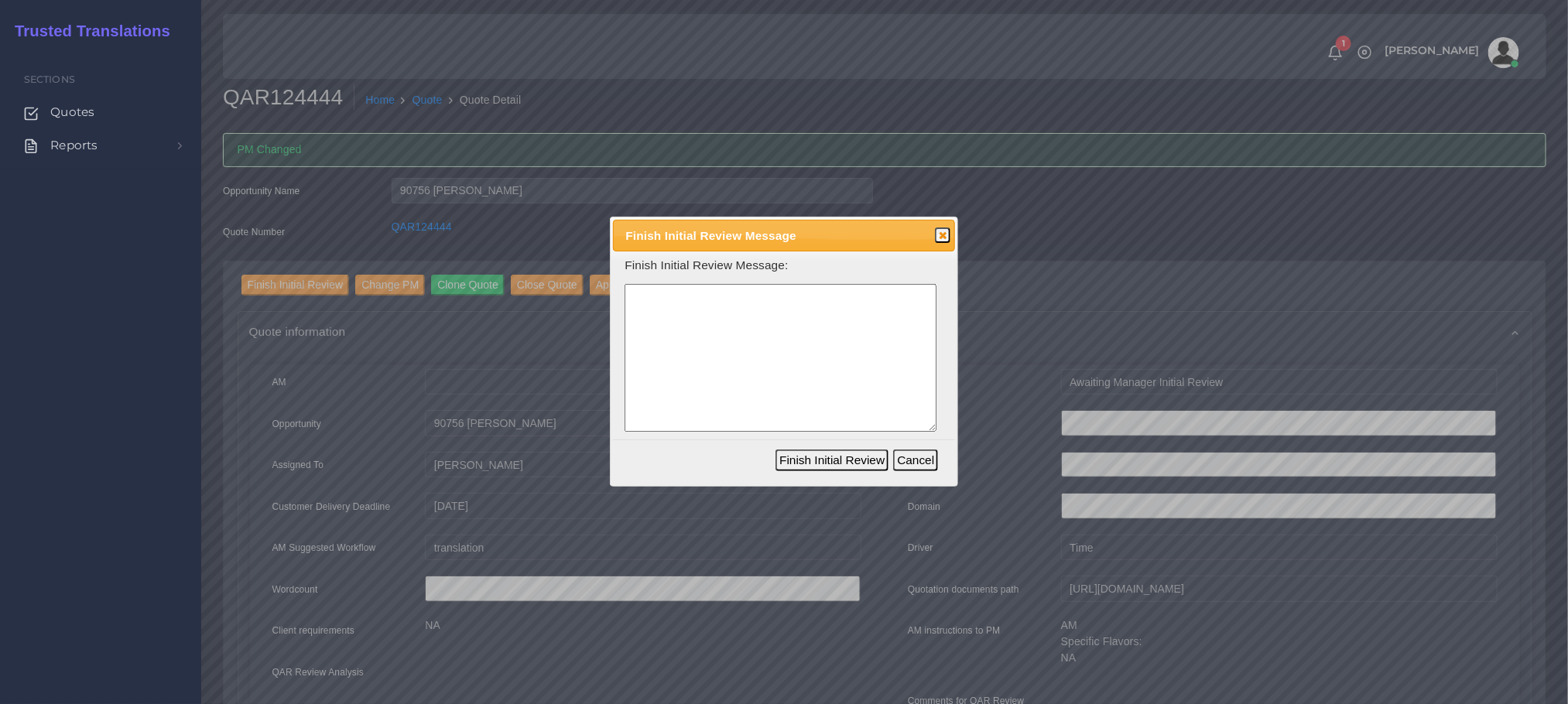
click at [755, 328] on textarea at bounding box center [780, 358] width 312 height 148
type textarea "same files sent by client? please ask"
click at [836, 467] on button "Finish Initial Review" at bounding box center [832, 460] width 113 height 22
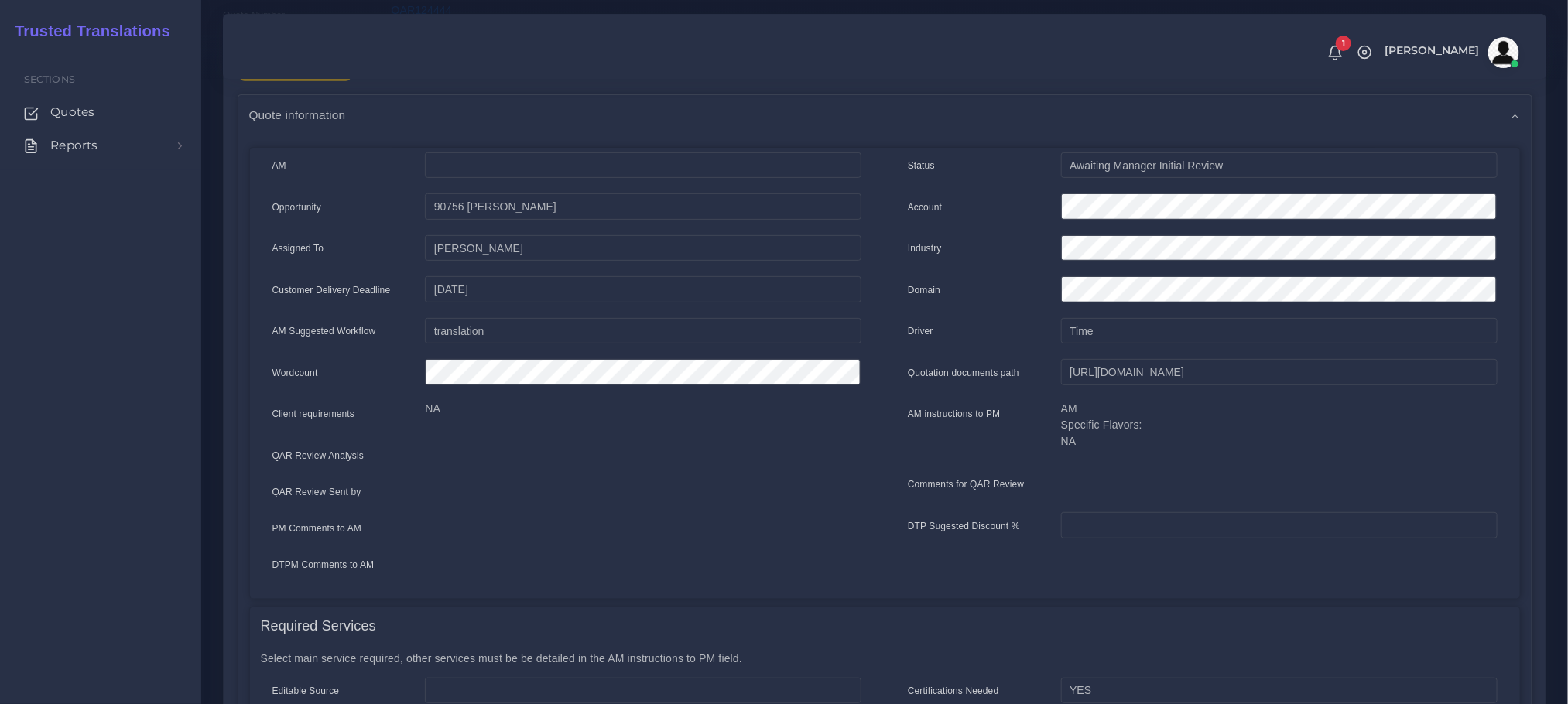
scroll to position [464, 0]
